Goal: Task Accomplishment & Management: Complete application form

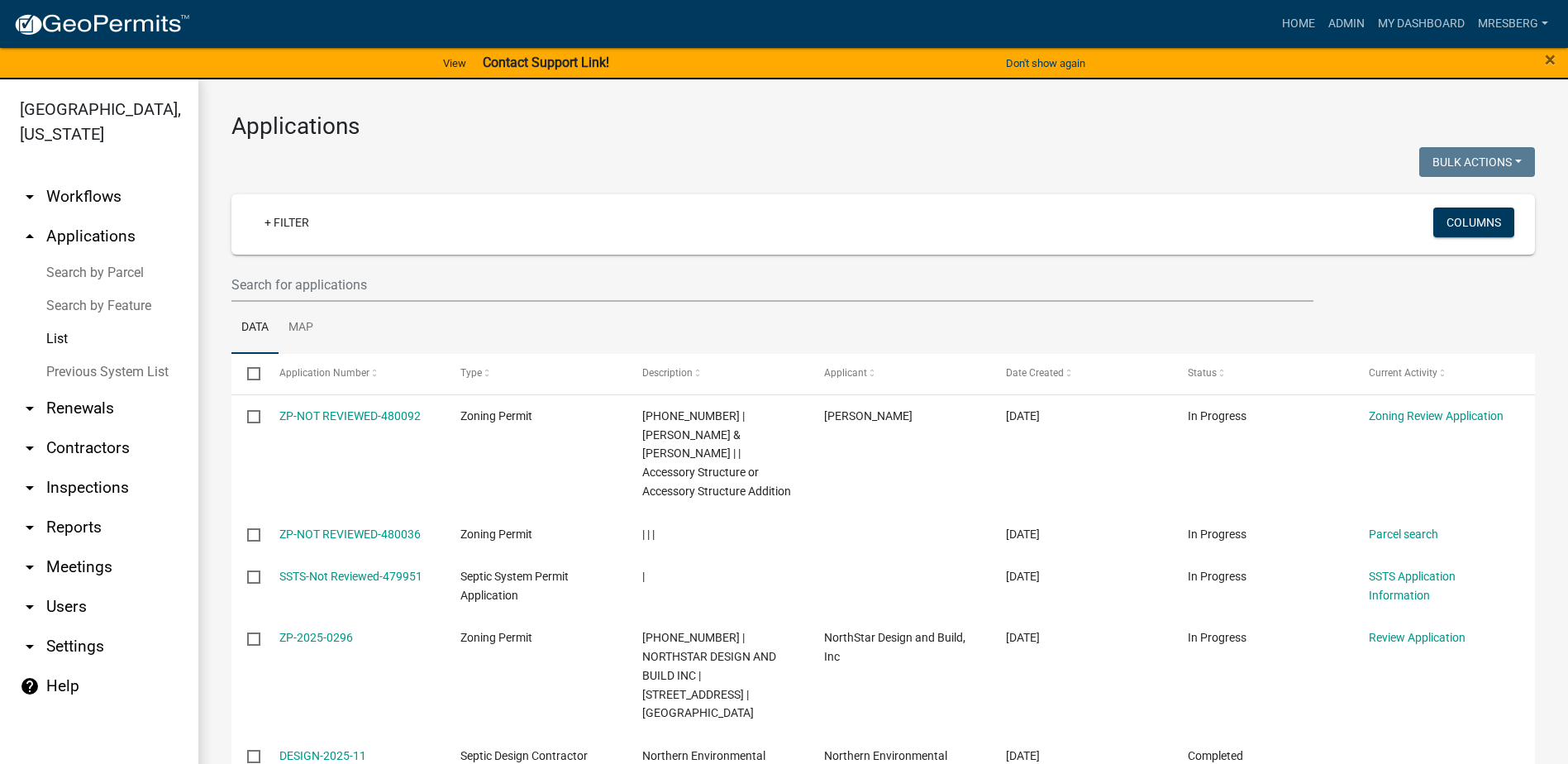
select select "3: 100"
click at [286, 218] on link "+ Filter" at bounding box center [287, 222] width 71 height 30
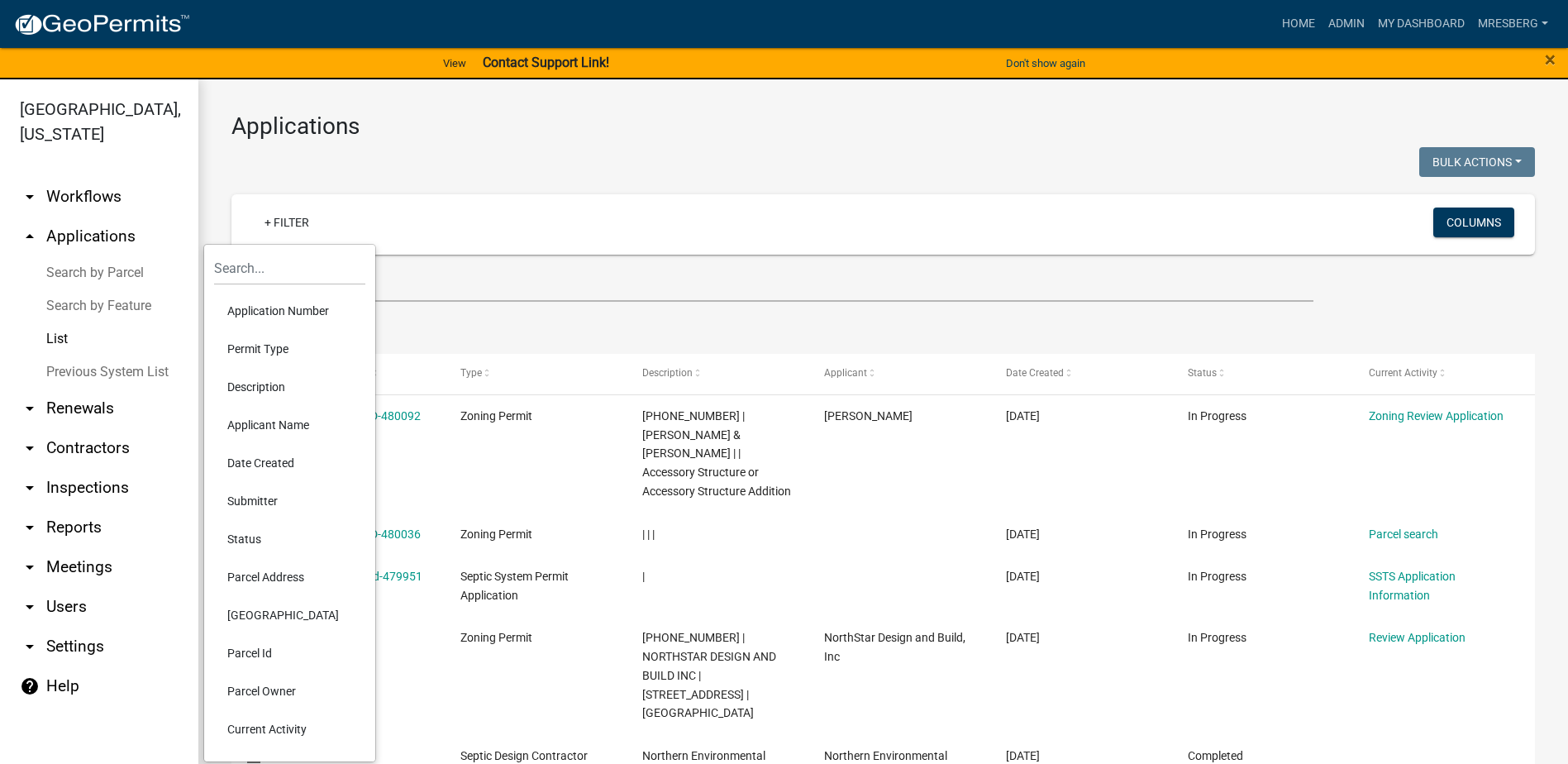
click at [251, 345] on li "Permit Type" at bounding box center [289, 349] width 151 height 38
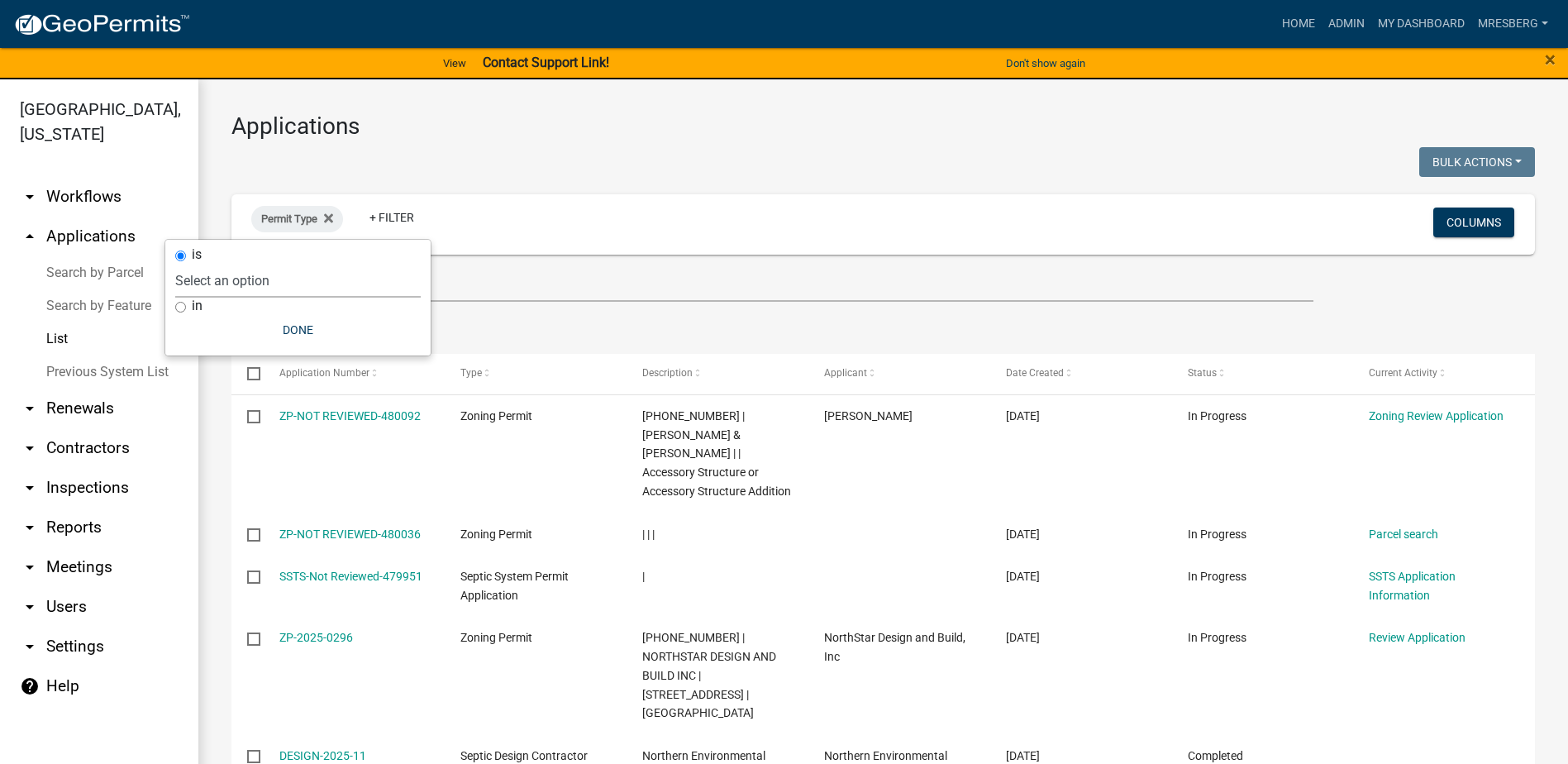
click at [208, 283] on select "Select an option Copy Of - Short Term [PERSON_NAME] DRAFT - CUP/IUP Application…" at bounding box center [298, 281] width 245 height 34
select select "4ea715b7-1725-4cb7-82be-3d693945ff20"
click at [261, 264] on select "Select an option Copy Of - Short Term [PERSON_NAME] DRAFT - CUP/IUP Application…" at bounding box center [298, 281] width 245 height 34
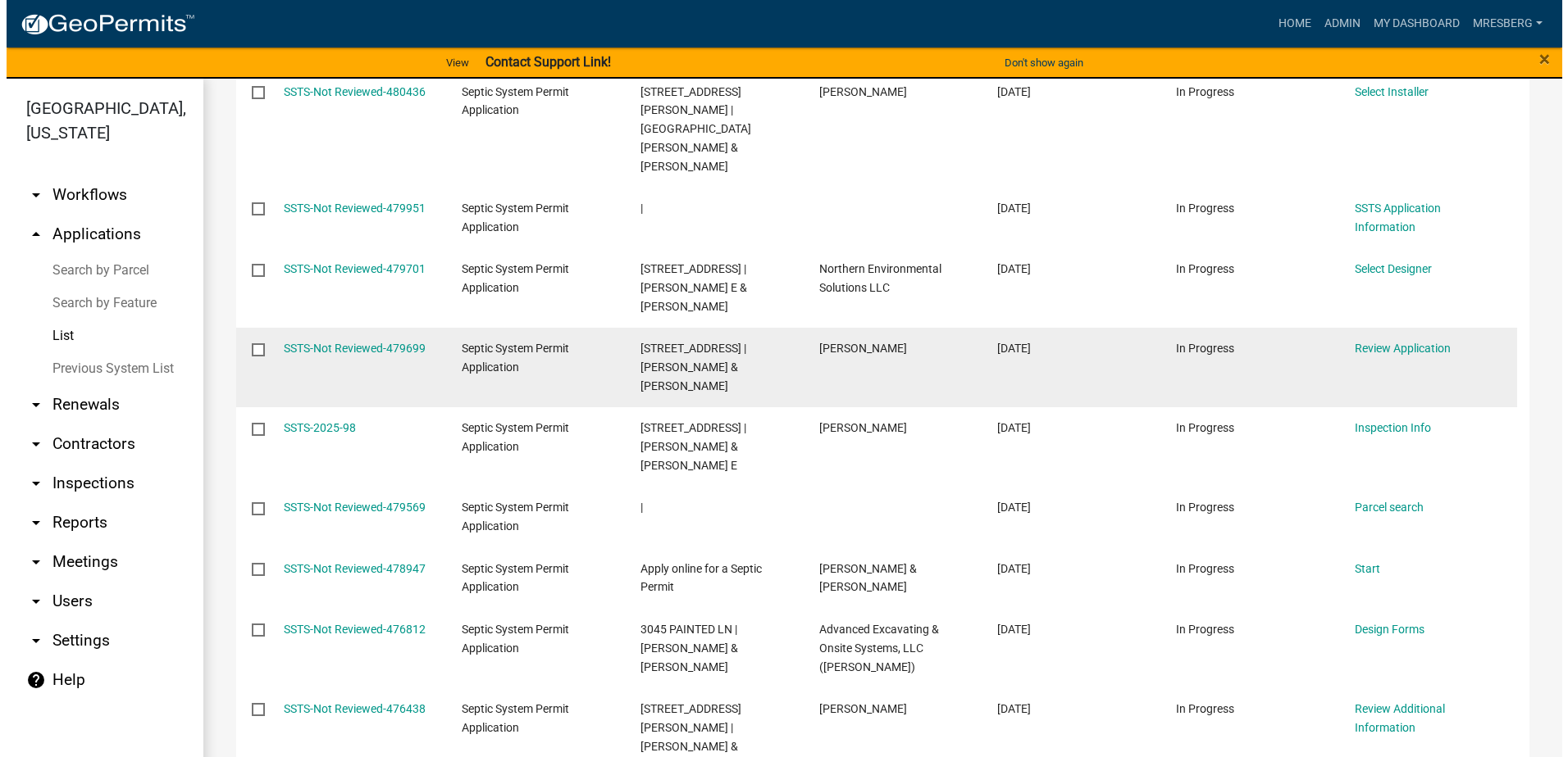
scroll to position [574, 0]
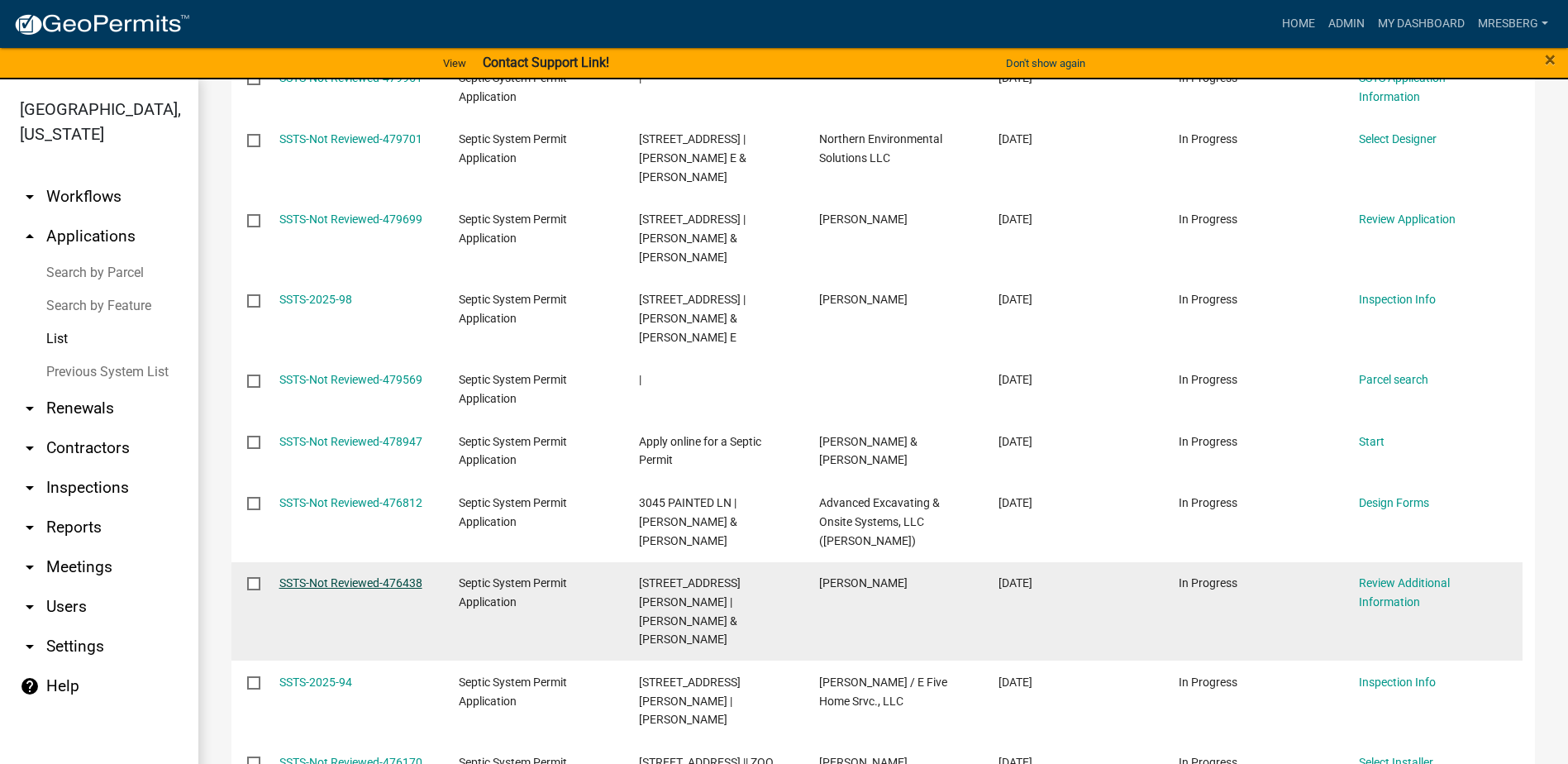
click at [341, 576] on link "SSTS-Not Reviewed-476438" at bounding box center [350, 583] width 143 height 14
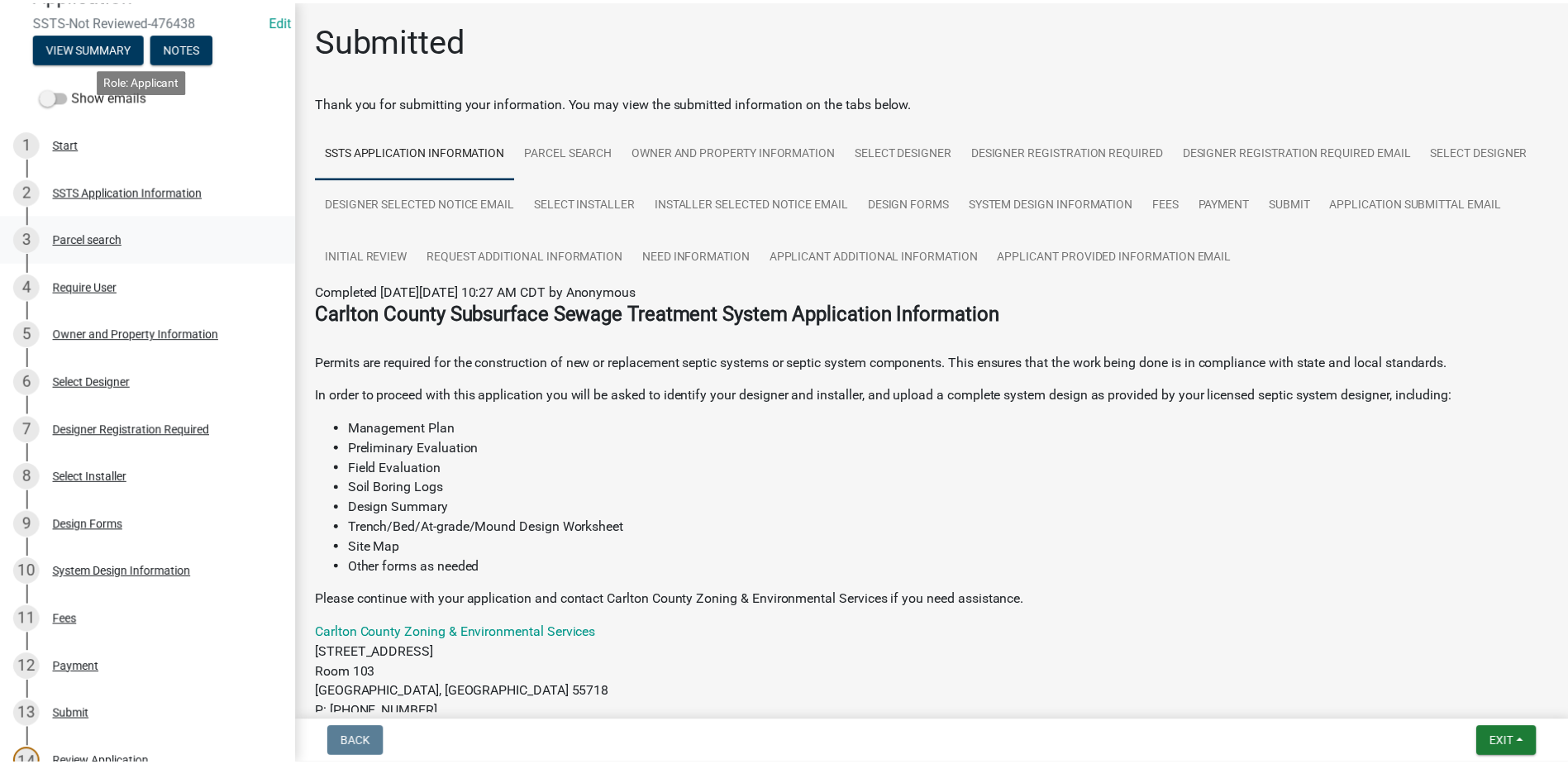
scroll to position [331, 0]
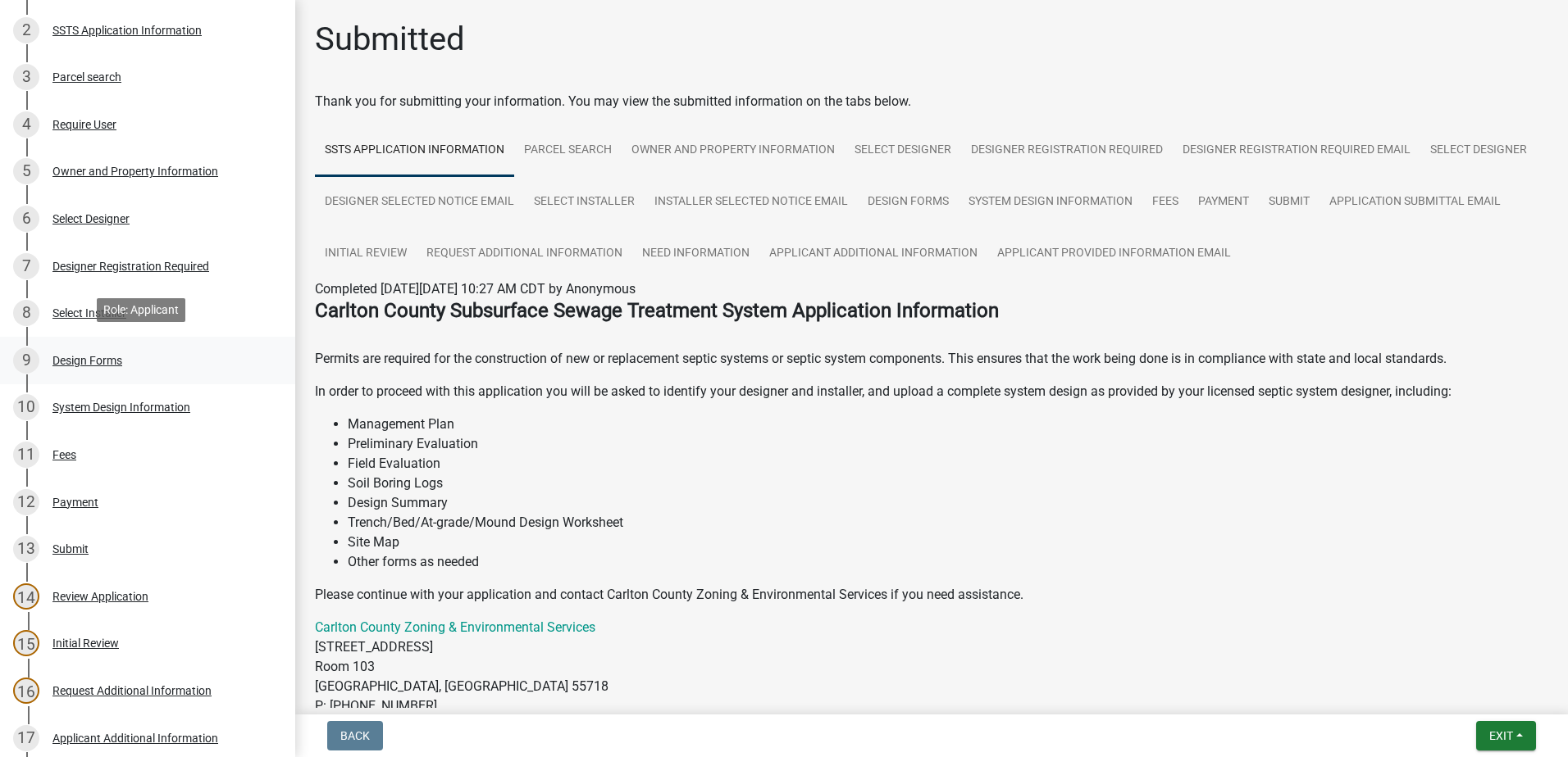
click at [100, 355] on div "Design Forms" at bounding box center [87, 361] width 70 height 12
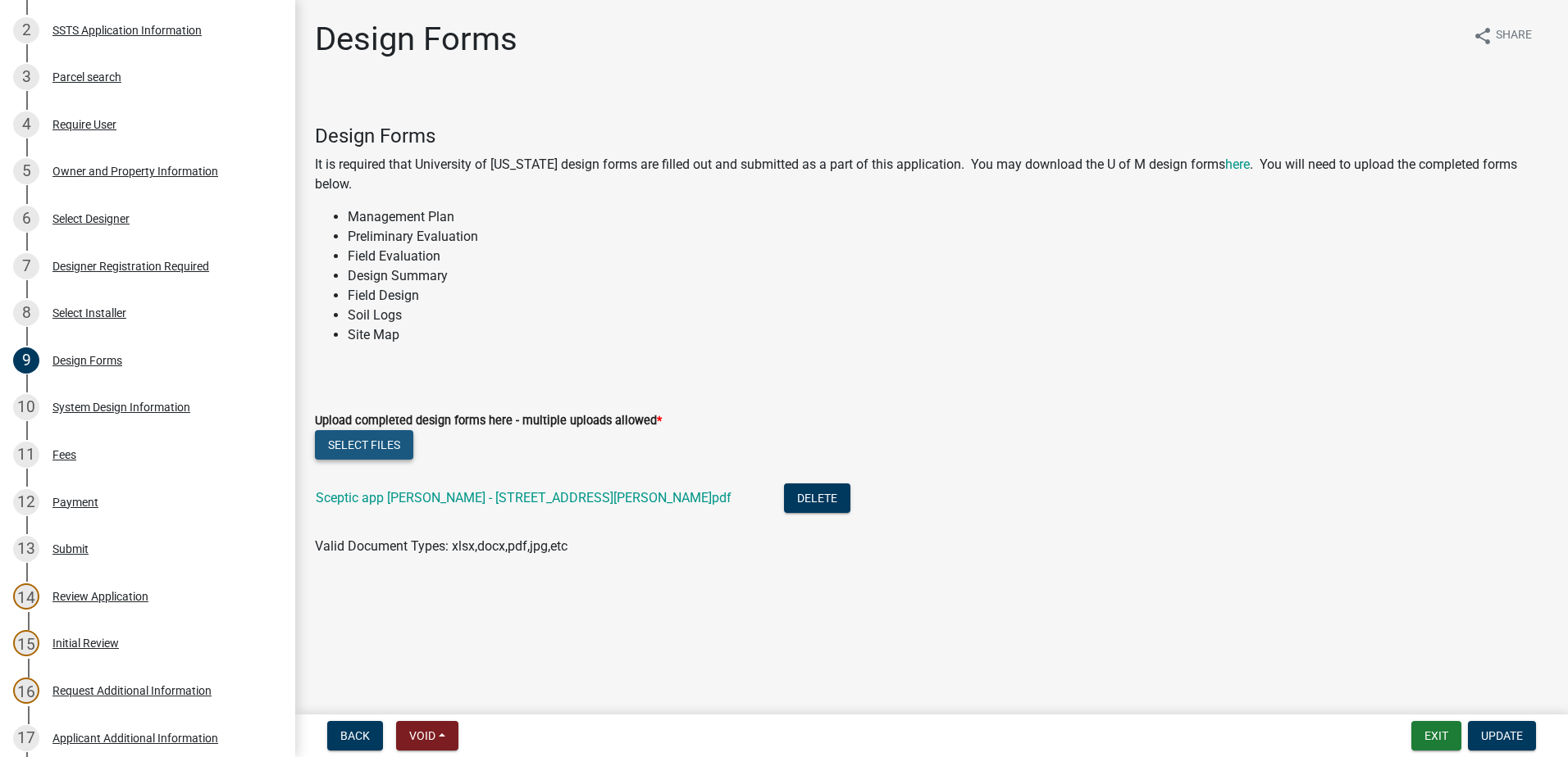
click at [369, 444] on button "Select files" at bounding box center [364, 444] width 98 height 29
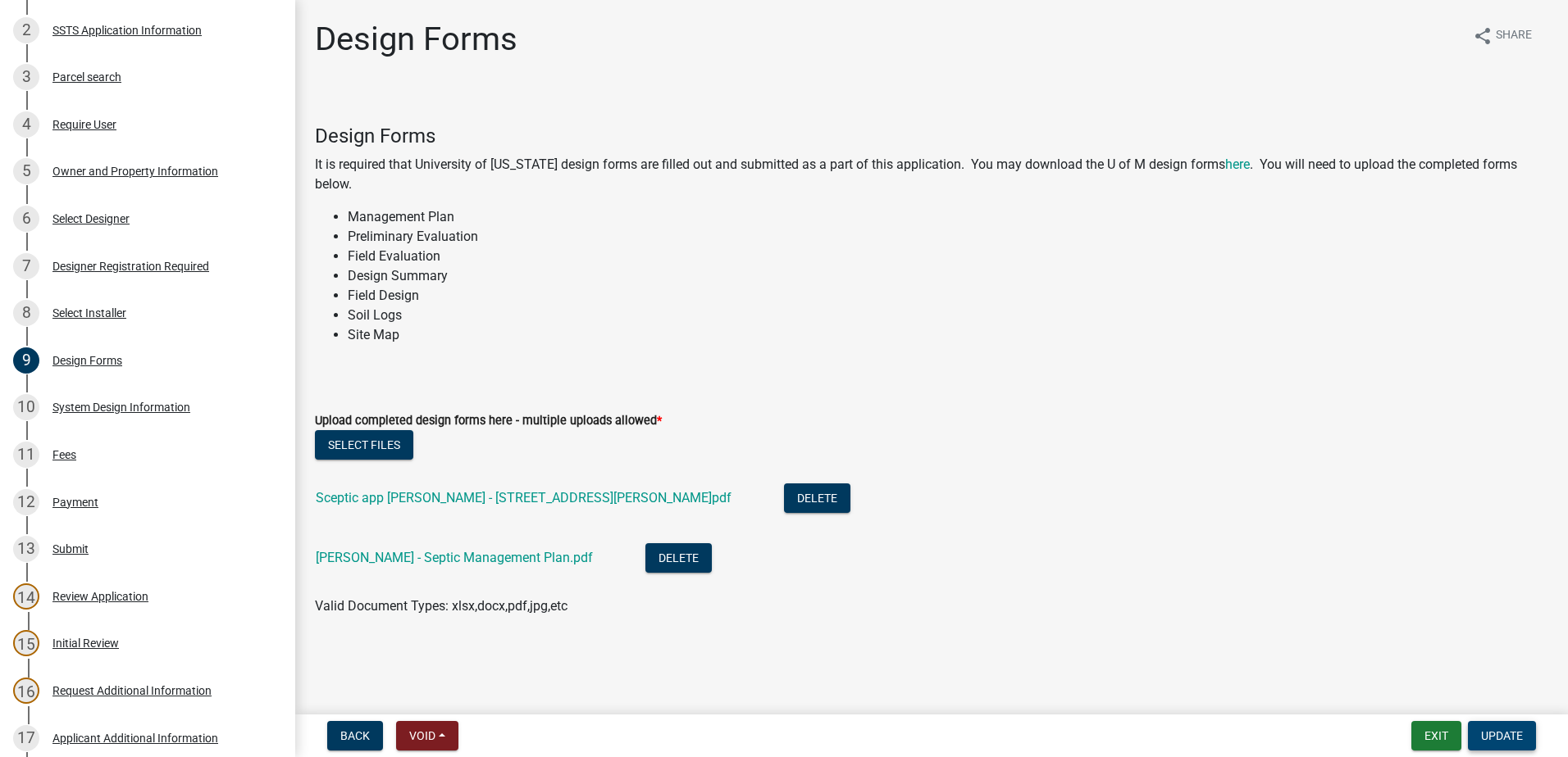
click at [1501, 737] on span "Update" at bounding box center [1502, 736] width 42 height 13
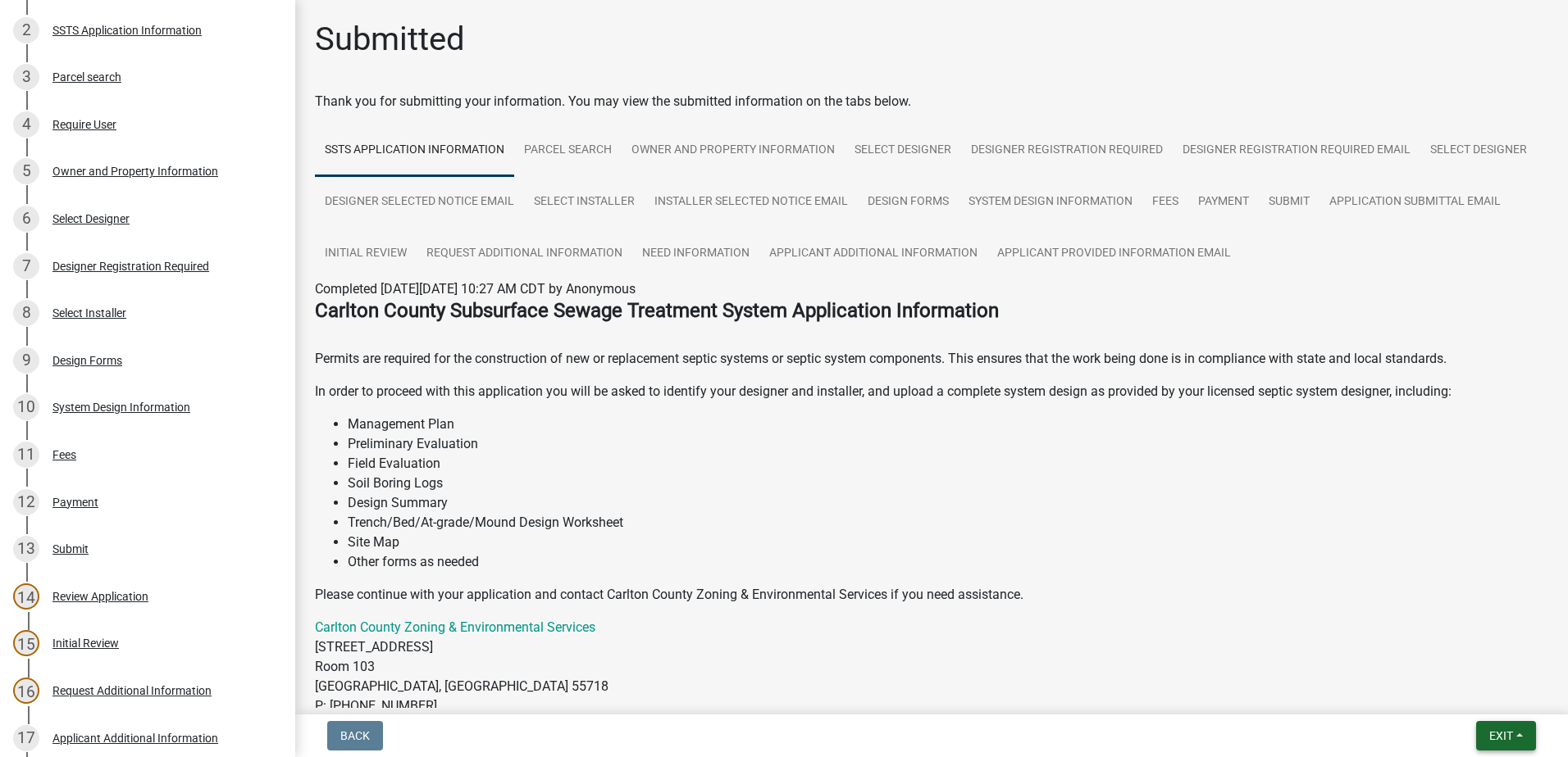
click at [1501, 738] on span "Exit" at bounding box center [1501, 736] width 24 height 13
click at [1468, 704] on button "Save & Exit" at bounding box center [1470, 693] width 131 height 40
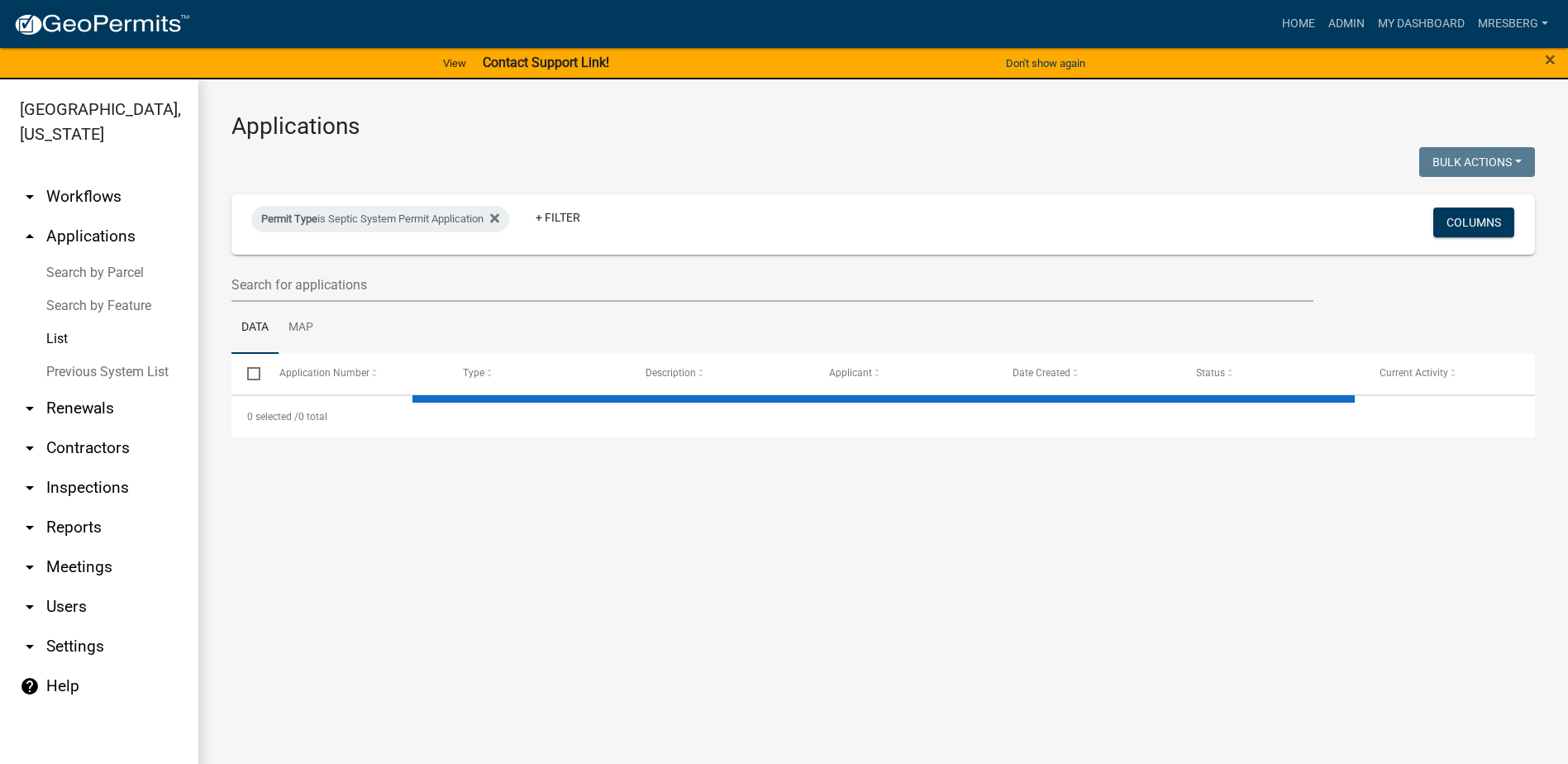
select select "3: 100"
